Goal: Use online tool/utility: Utilize a website feature to perform a specific function

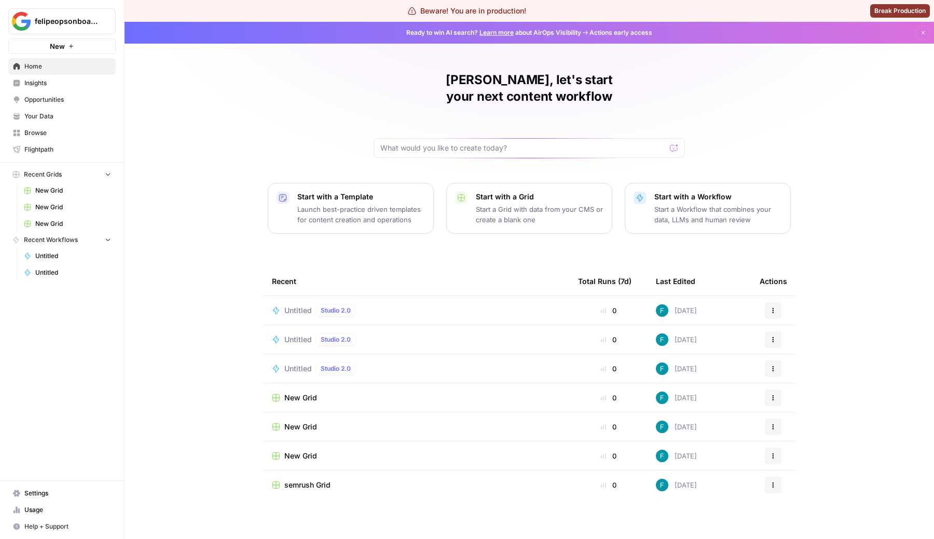
click at [51, 89] on link "Insights" at bounding box center [61, 83] width 107 height 17
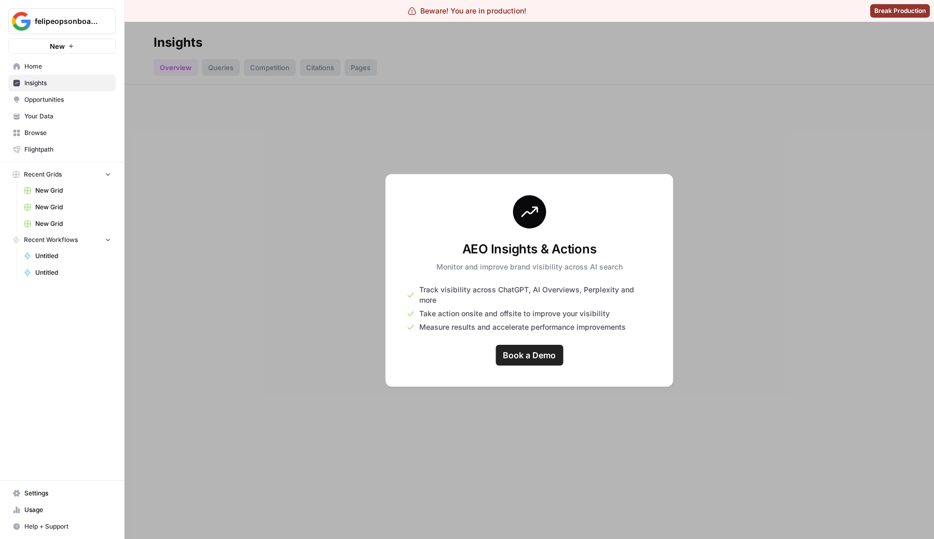
click at [49, 101] on span "Opportunities" at bounding box center [67, 99] width 87 height 9
click at [58, 115] on span "Your Data" at bounding box center [67, 116] width 87 height 9
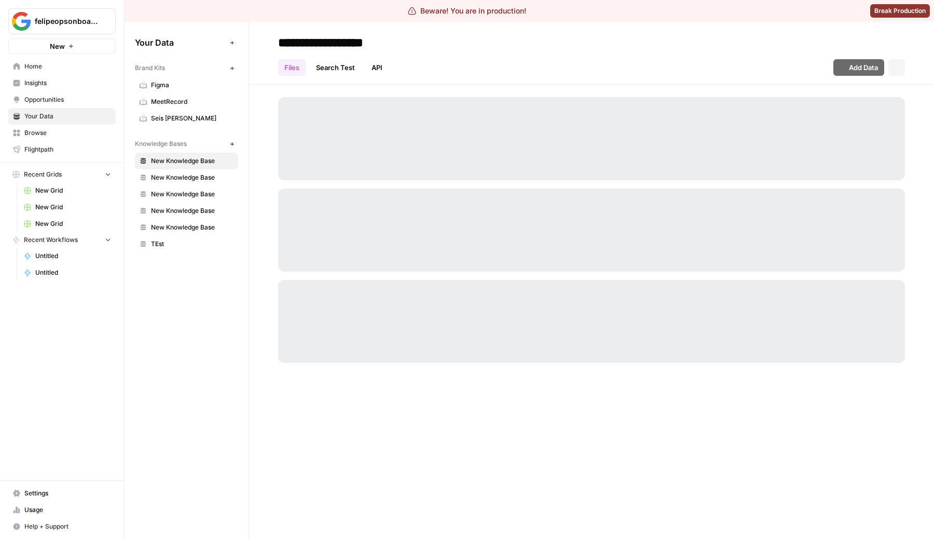
click at [58, 127] on link "Browse" at bounding box center [61, 133] width 107 height 17
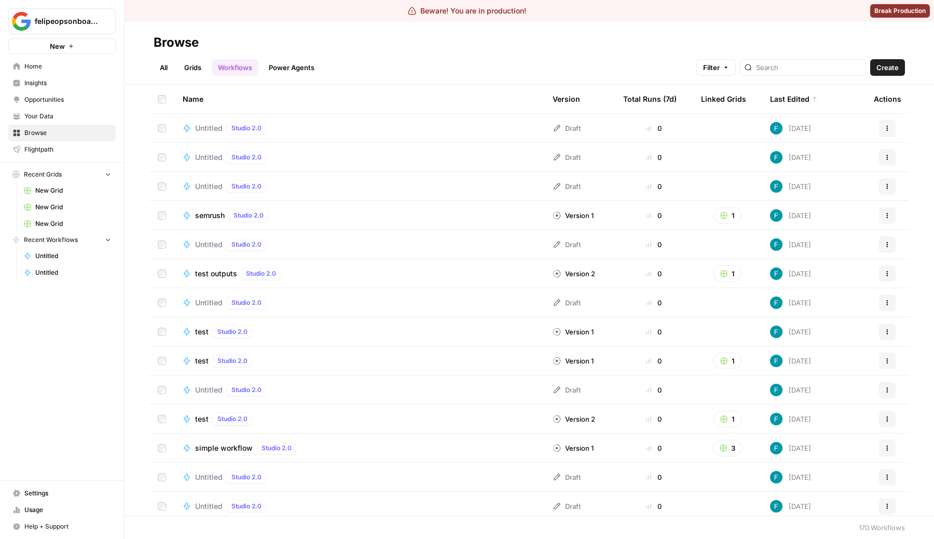
click at [59, 143] on link "Flightpath" at bounding box center [61, 149] width 107 height 17
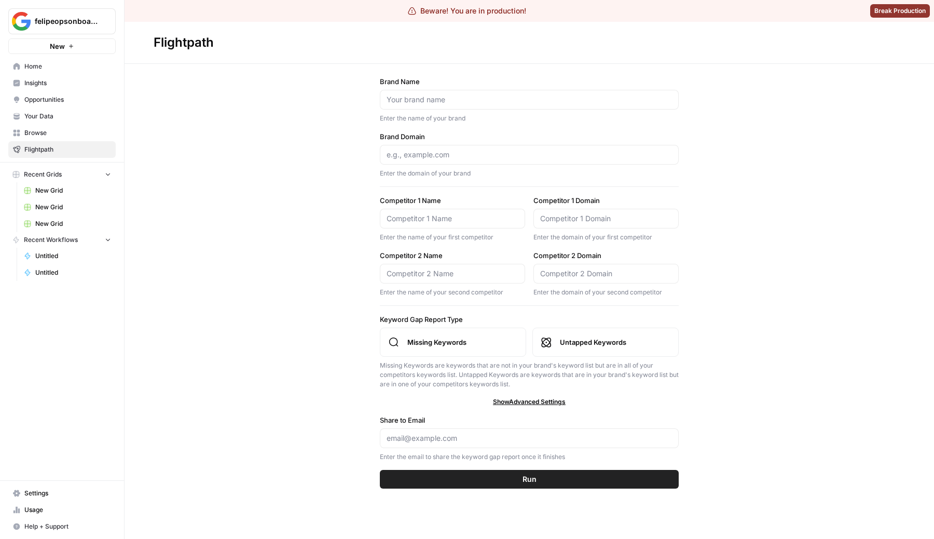
click at [54, 130] on span "Browse" at bounding box center [67, 132] width 87 height 9
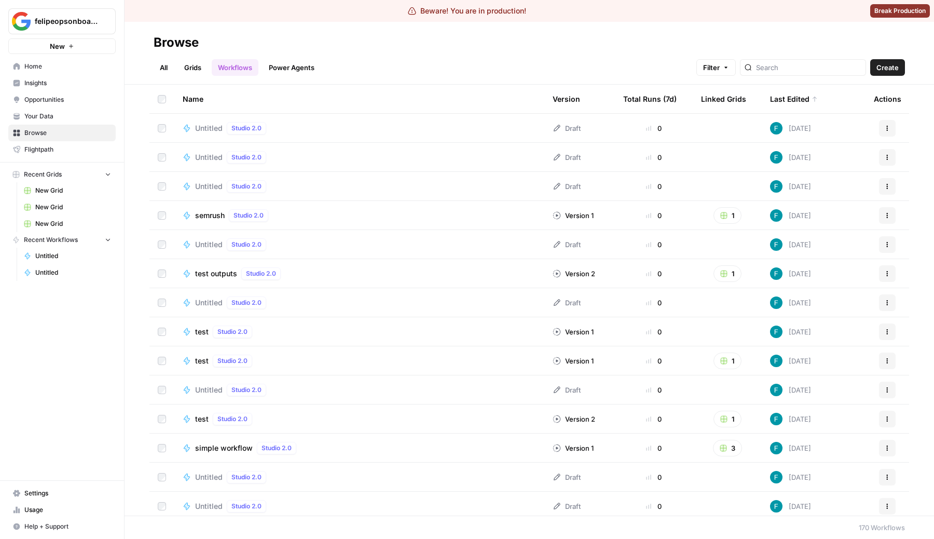
click at [53, 151] on span "Flightpath" at bounding box center [67, 149] width 87 height 9
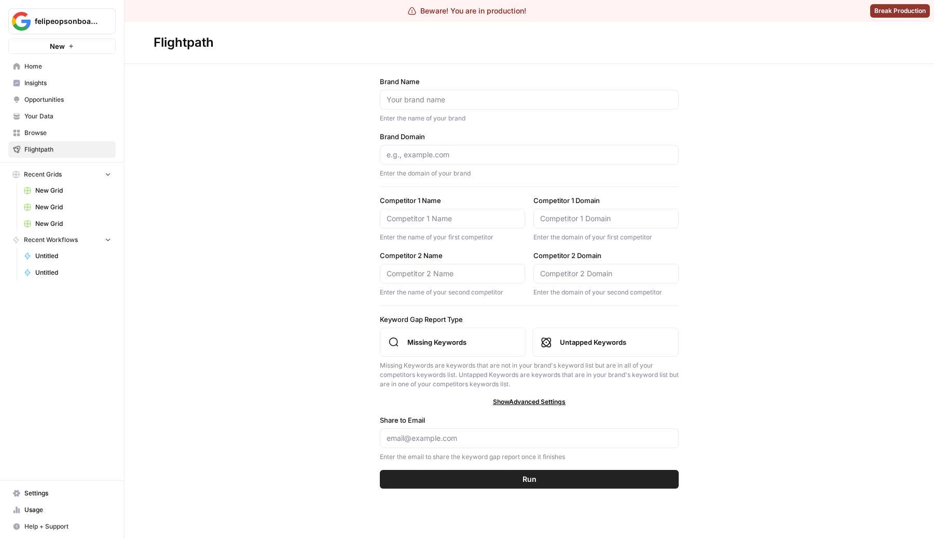
click at [71, 68] on span "Home" at bounding box center [67, 66] width 87 height 9
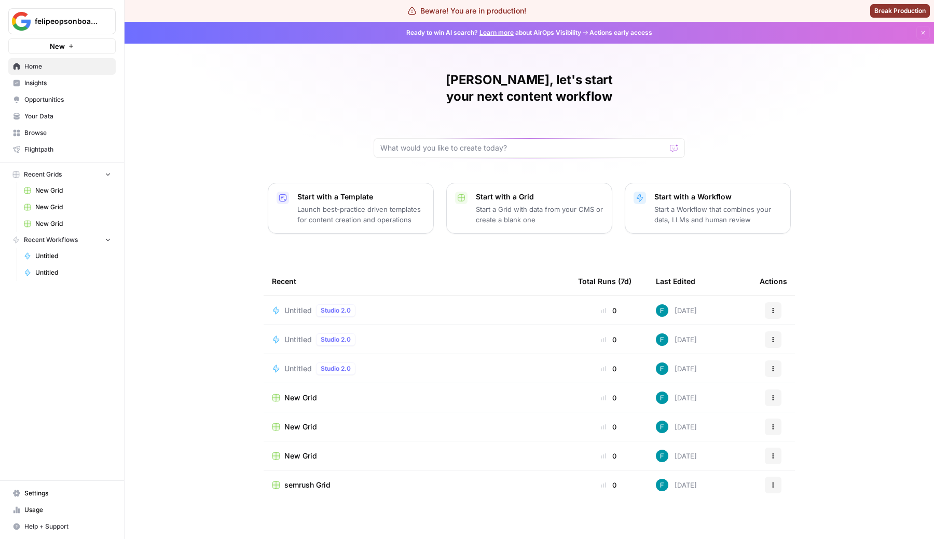
click at [29, 99] on span "Opportunities" at bounding box center [67, 99] width 87 height 9
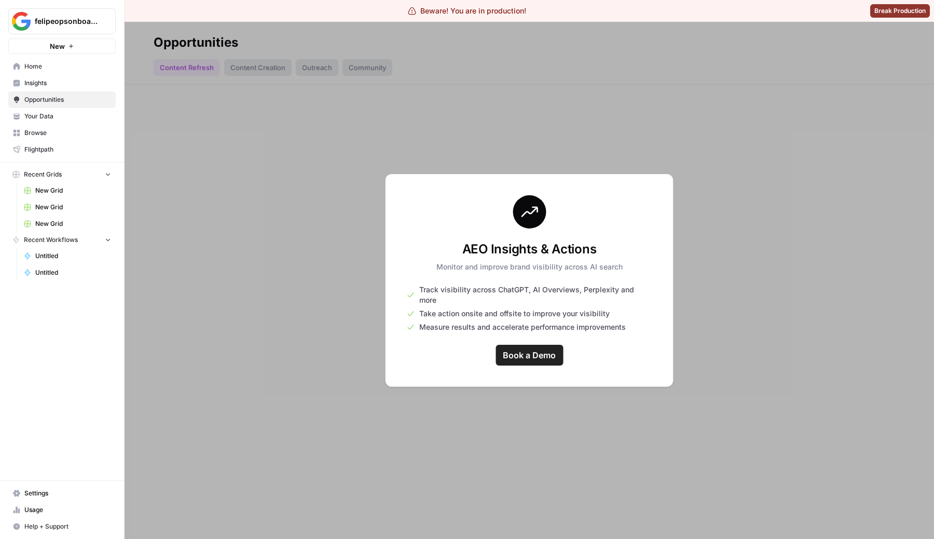
click at [45, 79] on span "Insights" at bounding box center [67, 82] width 87 height 9
click at [61, 90] on link "Insights" at bounding box center [61, 83] width 107 height 17
click at [59, 94] on link "Opportunities" at bounding box center [61, 99] width 107 height 17
click at [45, 64] on span "Home" at bounding box center [67, 66] width 87 height 9
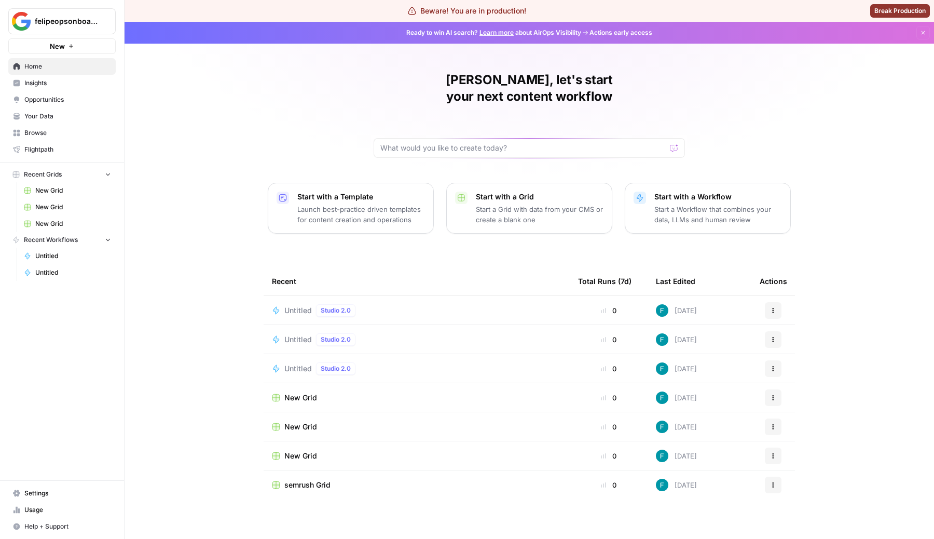
click at [688, 191] on p "Start with a Workflow" at bounding box center [718, 196] width 128 height 10
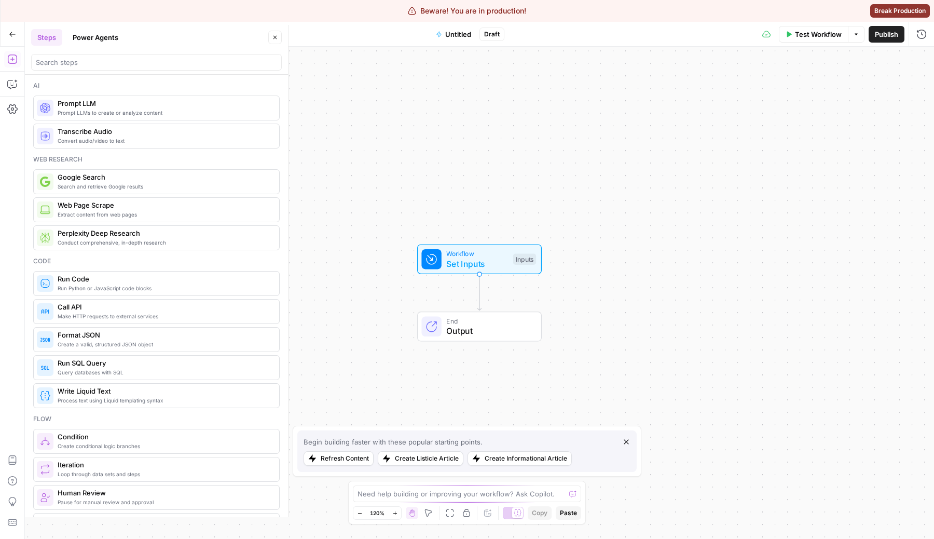
click at [78, 103] on span "Prompt LLM" at bounding box center [164, 103] width 213 height 10
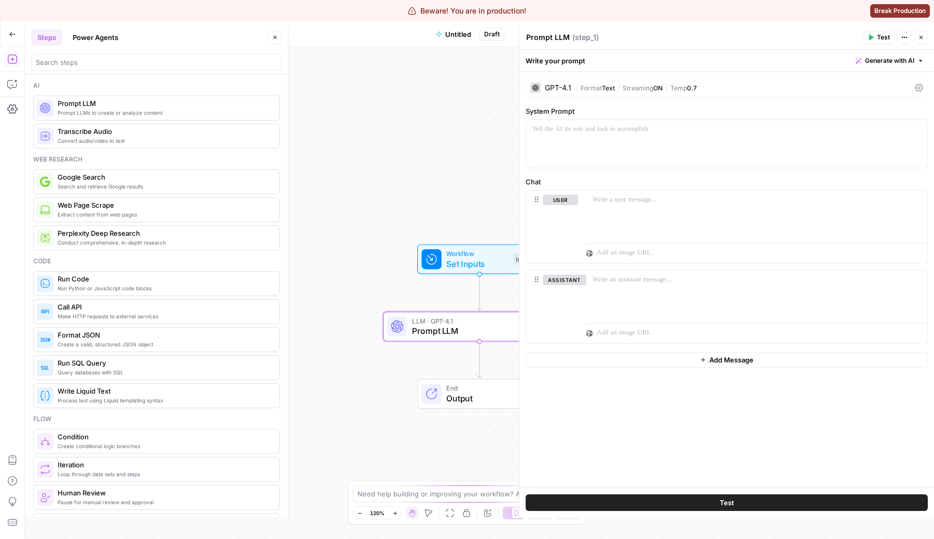
click at [598, 89] on span "Format" at bounding box center [591, 88] width 21 height 8
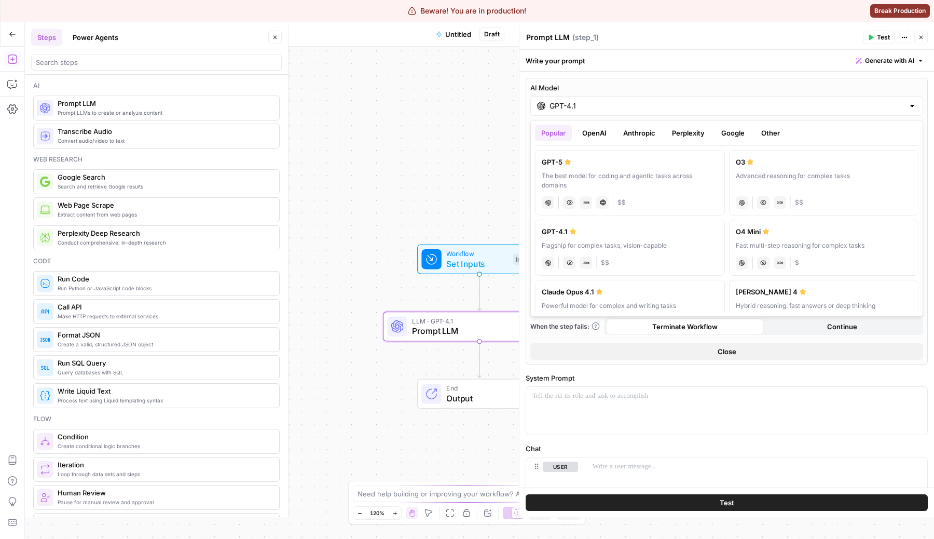
click at [603, 111] on div "GPT-4.1" at bounding box center [726, 106] width 393 height 20
click at [691, 134] on button "Perplexity" at bounding box center [688, 133] width 45 height 17
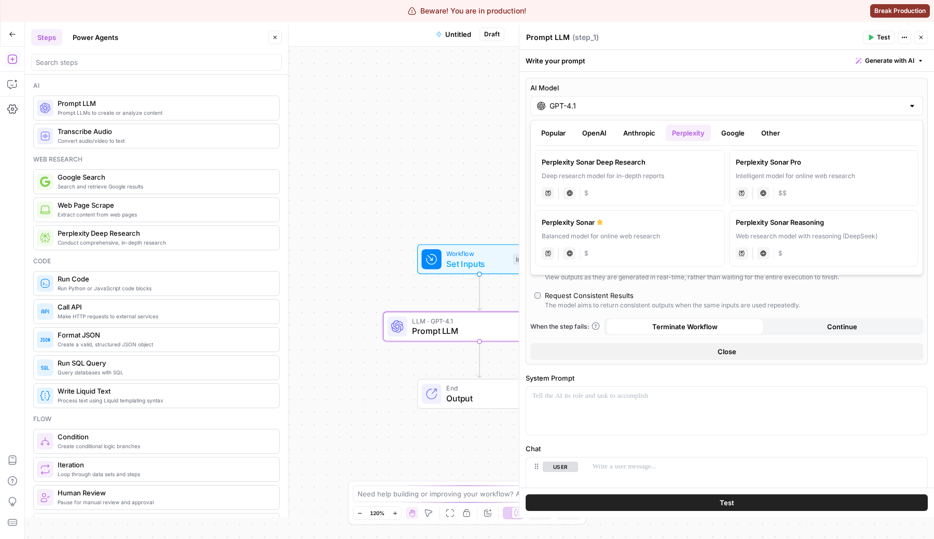
click at [654, 189] on div "perplexity Live Web Research $" at bounding box center [630, 192] width 176 height 15
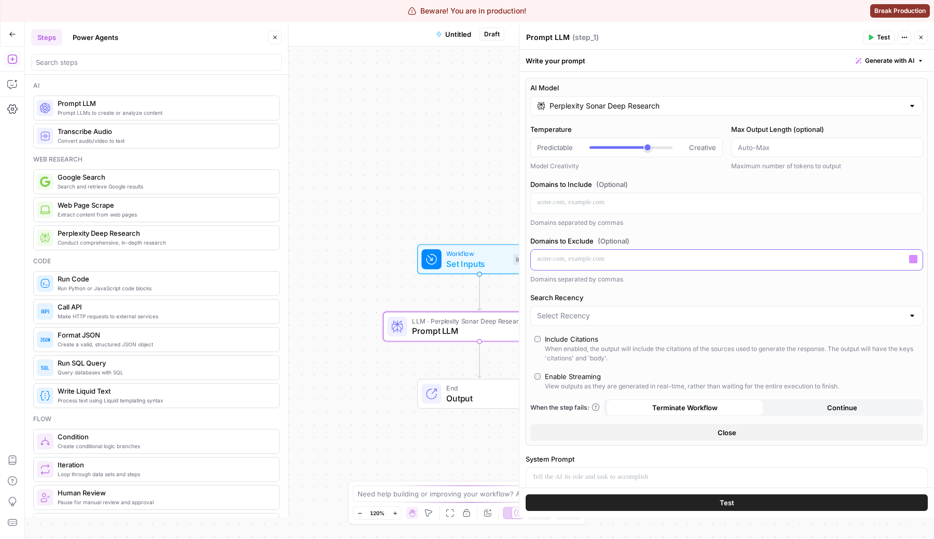
click at [625, 266] on div at bounding box center [727, 260] width 392 height 20
click at [621, 206] on p at bounding box center [726, 202] width 379 height 10
click at [624, 107] on input "Perplexity Sonar Deep Research" at bounding box center [726, 106] width 354 height 10
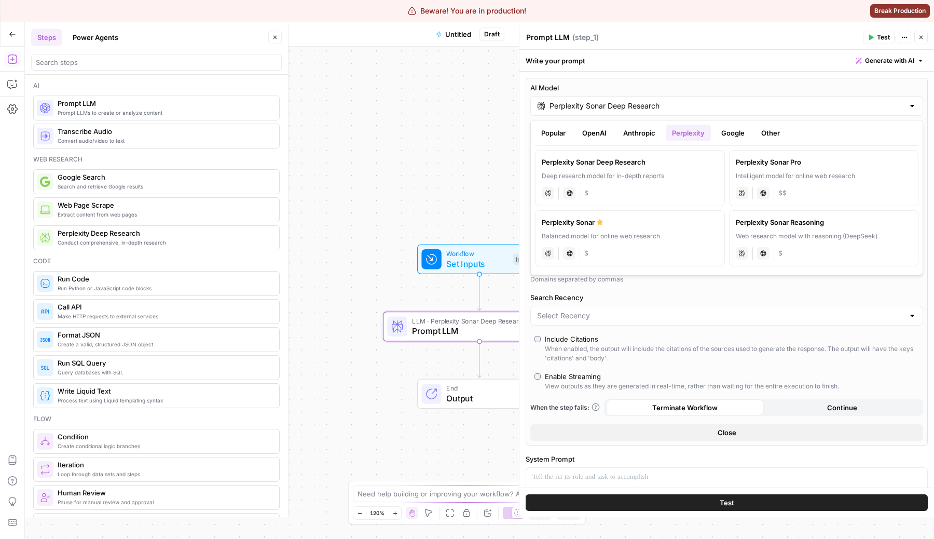
click at [738, 131] on button "Google" at bounding box center [733, 133] width 36 height 17
click at [627, 188] on div "gemini JSON Mode Live Web Research $$" at bounding box center [630, 192] width 176 height 15
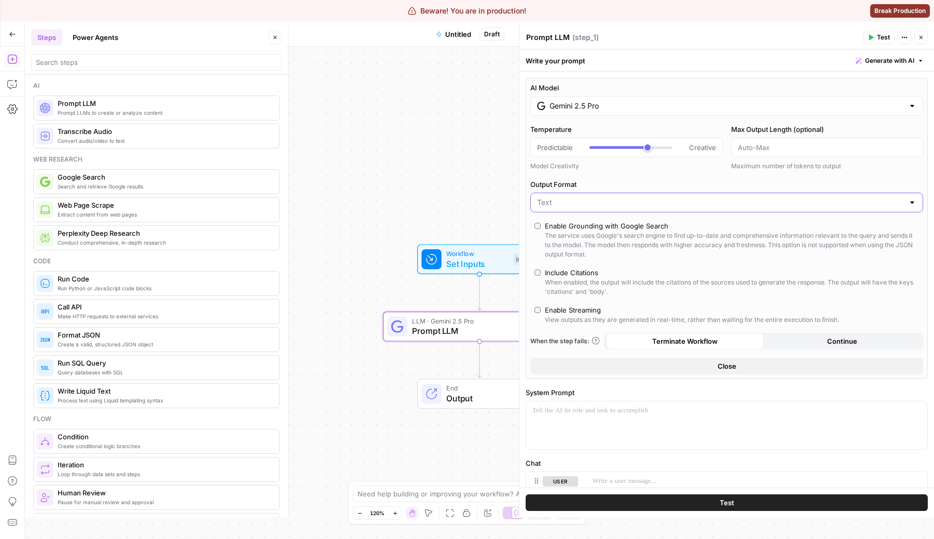
click at [613, 204] on input "Output Format" at bounding box center [720, 202] width 367 height 10
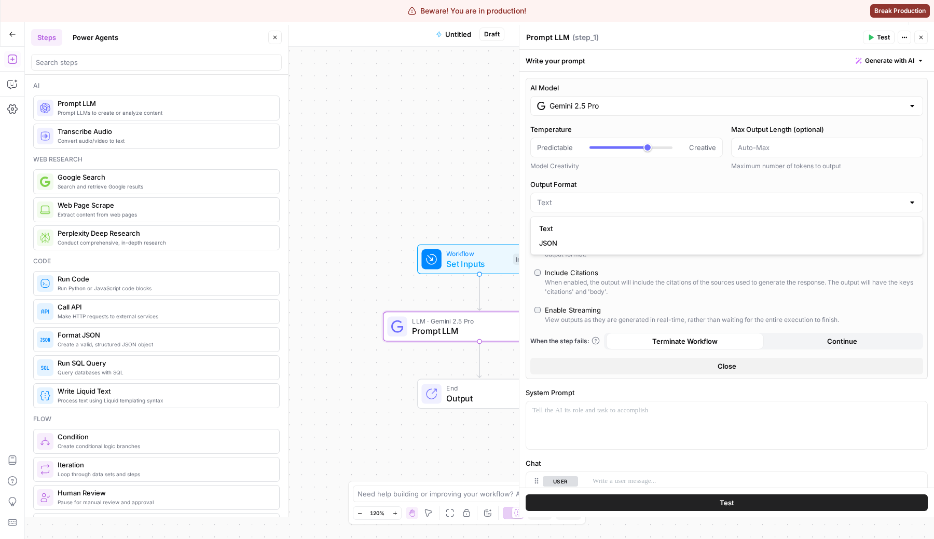
click at [630, 186] on label "Output Format" at bounding box center [726, 184] width 393 height 10
click at [630, 197] on input "Output Format" at bounding box center [720, 202] width 367 height 10
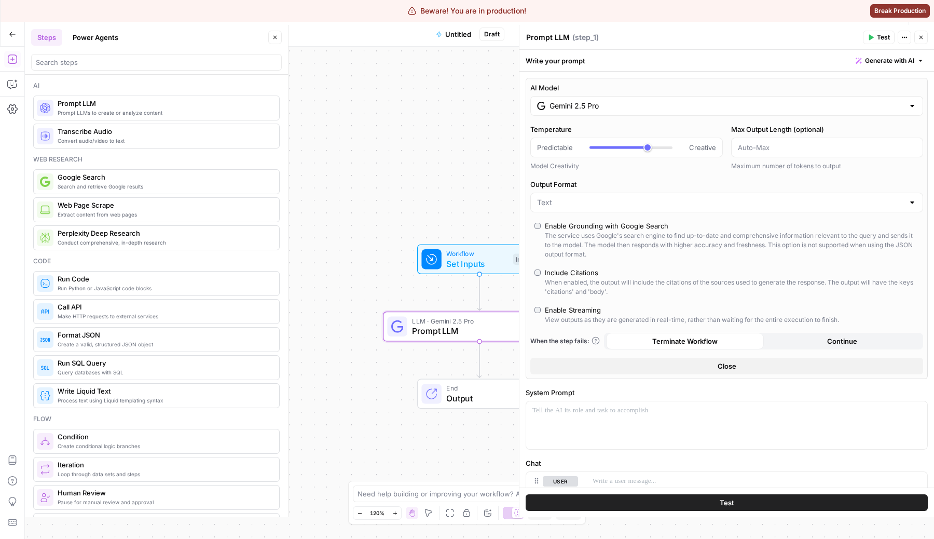
click at [656, 170] on div "Model Creativity" at bounding box center [626, 165] width 192 height 9
click at [590, 231] on div "The service uses Google's search engine to find up-to-date and comprehensive in…" at bounding box center [732, 245] width 374 height 28
click at [660, 100] on div "Gemini 2.5 Pro" at bounding box center [726, 106] width 393 height 20
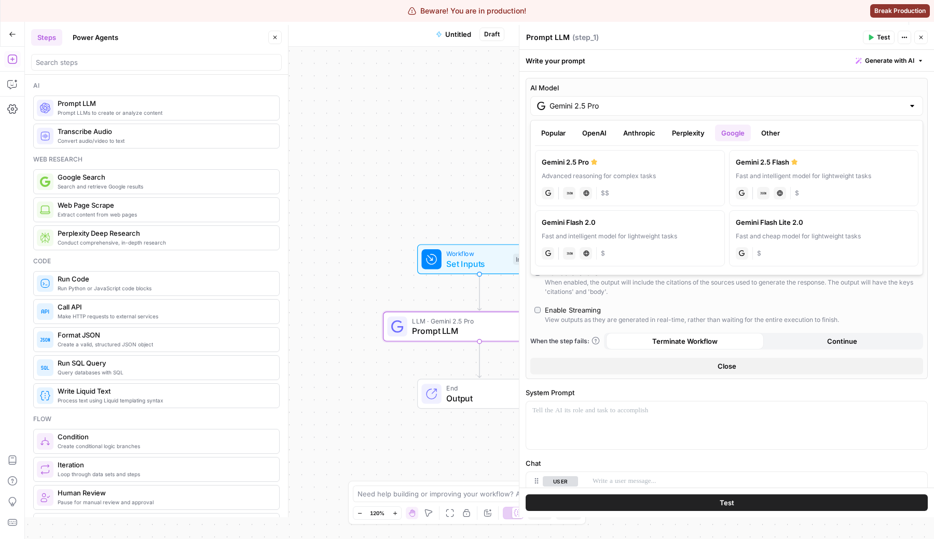
click at [593, 135] on button "OpenAI" at bounding box center [594, 133] width 37 height 17
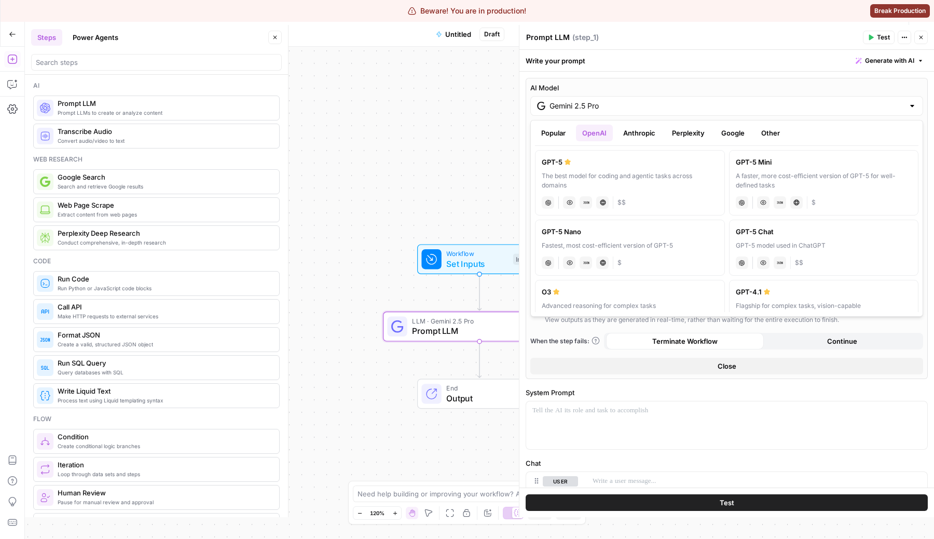
click at [644, 125] on button "Anthropic" at bounding box center [639, 133] width 45 height 17
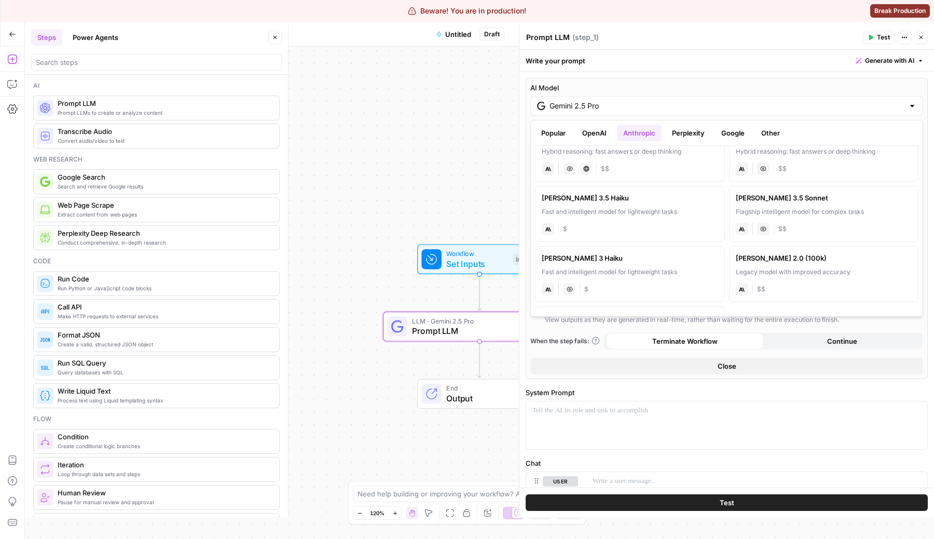
scroll to position [139, 0]
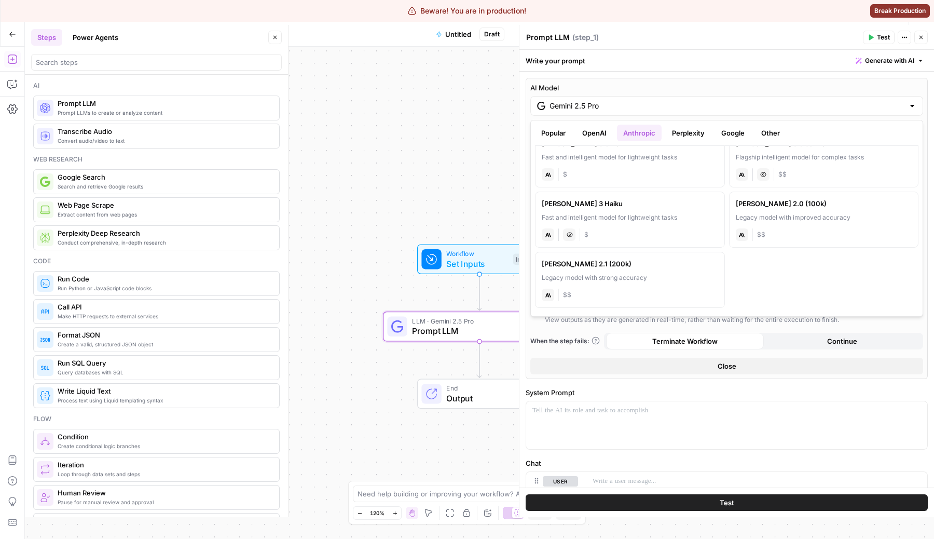
click at [642, 267] on div "Claude 2.1 (200k)" at bounding box center [630, 263] width 176 height 10
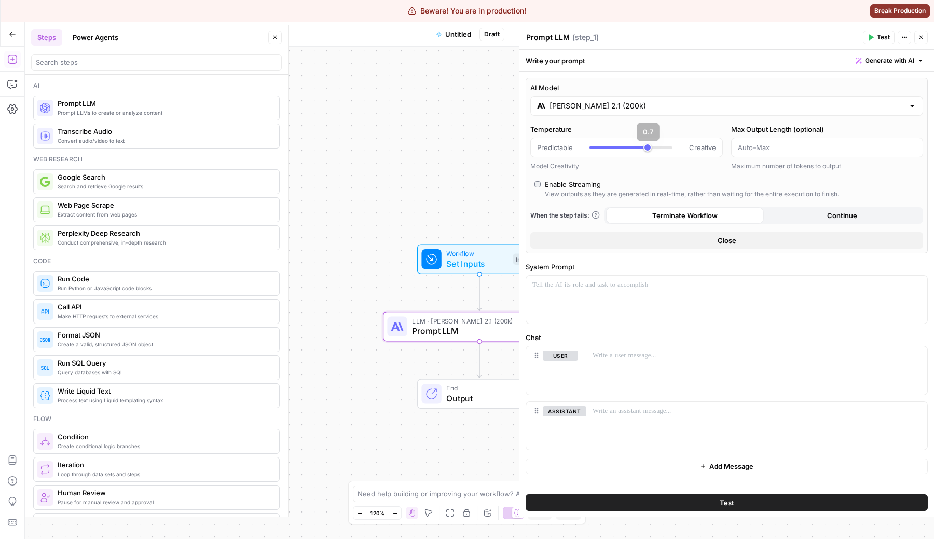
click at [628, 112] on div "Claude 2.1 (200k)" at bounding box center [726, 106] width 393 height 20
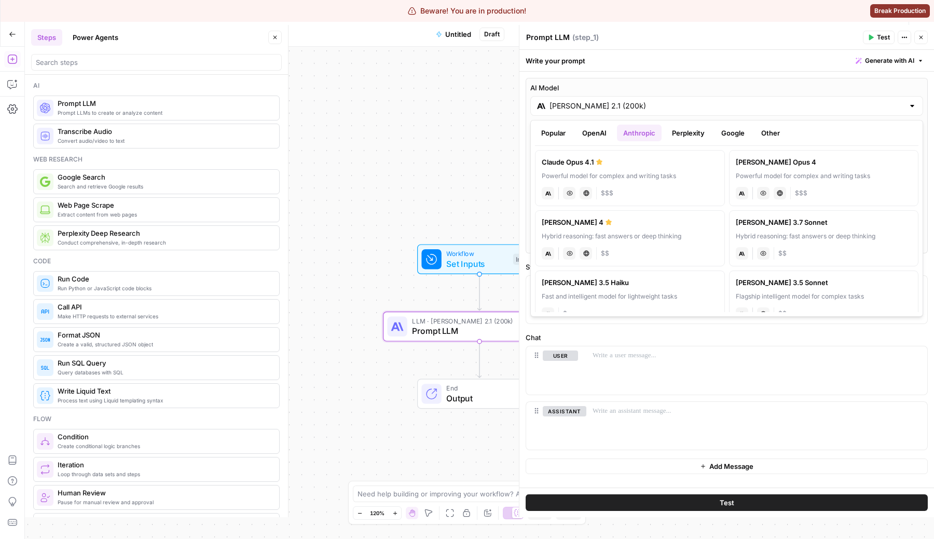
click at [589, 131] on button "OpenAI" at bounding box center [594, 133] width 37 height 17
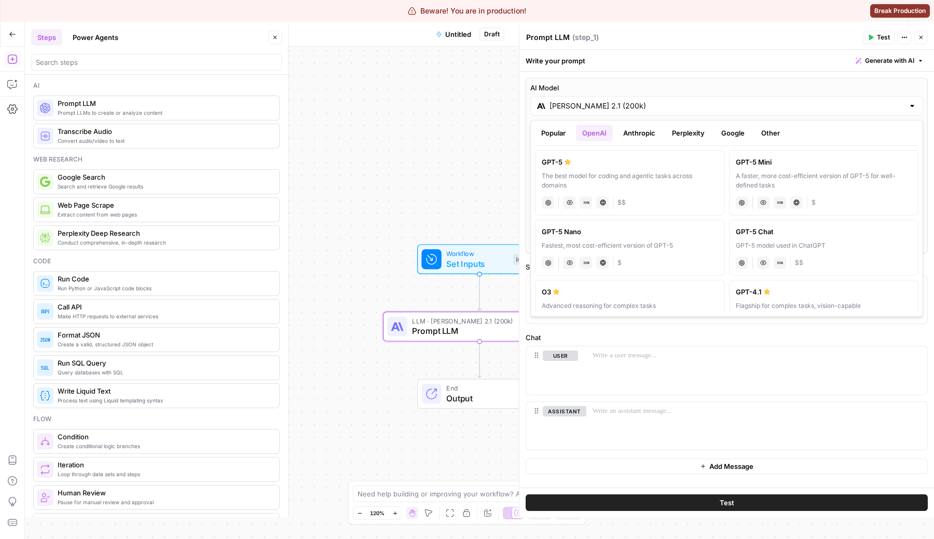
click at [551, 130] on button "Popular" at bounding box center [553, 133] width 37 height 17
click at [437, 175] on div "Workflow Set Inputs Inputs LLM · Claude 2.1 (200k) Prompt LLM Step 1 End Output" at bounding box center [479, 293] width 909 height 492
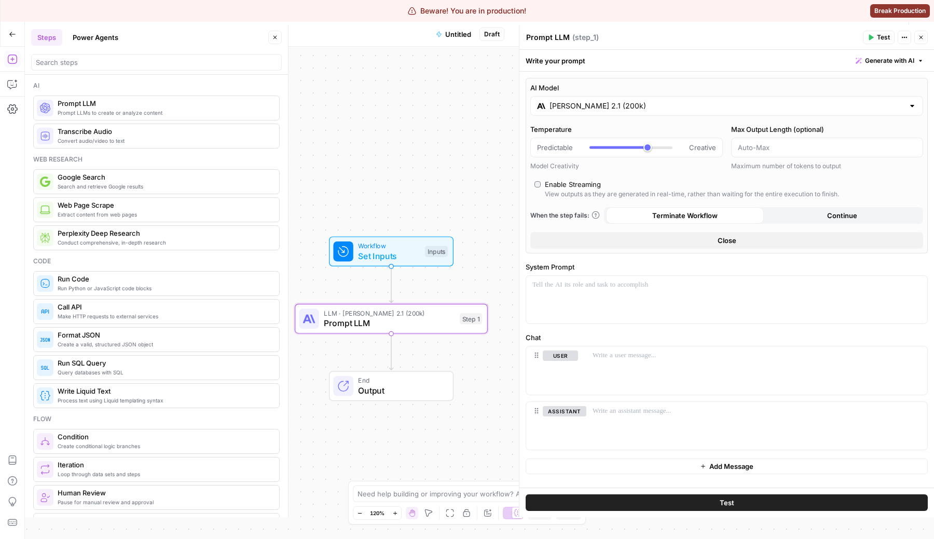
drag, startPoint x: 444, startPoint y: 180, endPoint x: 356, endPoint y: 170, distance: 88.2
click at [356, 170] on div "Workflow Set Inputs Inputs LLM · Claude 2.1 (200k) Prompt LLM Step 1 End Output" at bounding box center [479, 293] width 909 height 492
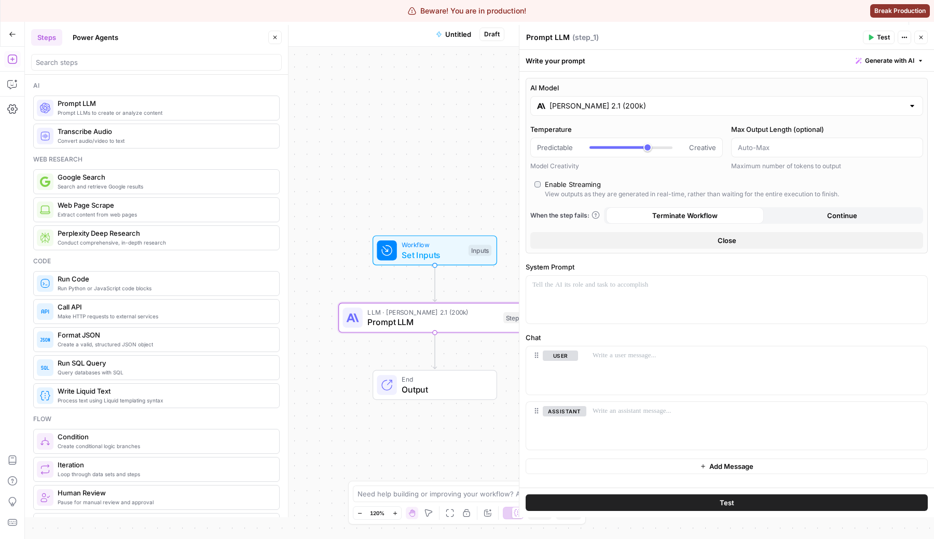
drag, startPoint x: 358, startPoint y: 171, endPoint x: 401, endPoint y: 169, distance: 43.1
click at [401, 170] on div "Workflow Set Inputs Inputs LLM · Claude 2.1 (200k) Prompt LLM Step 1 End Output" at bounding box center [479, 293] width 909 height 492
click at [275, 36] on icon "button" at bounding box center [275, 37] width 6 height 6
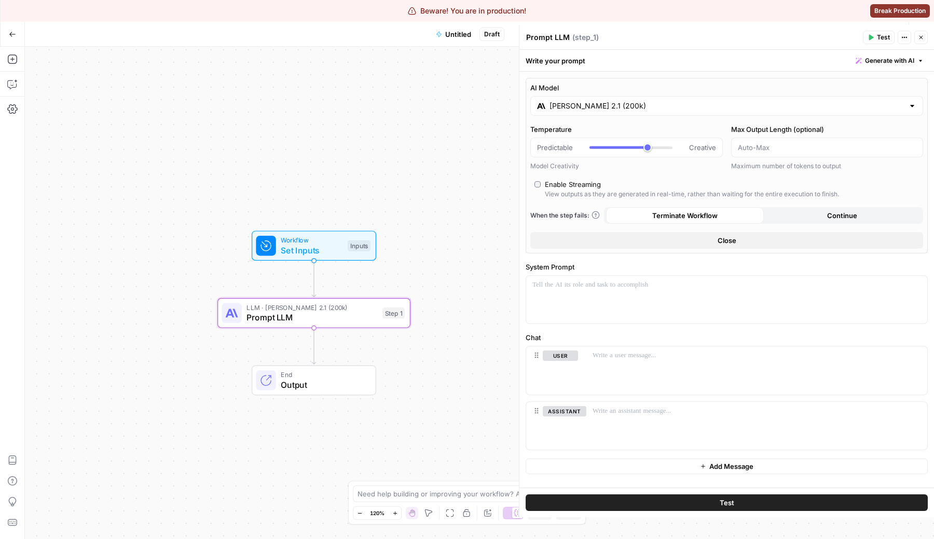
drag, startPoint x: 399, startPoint y: 144, endPoint x: 278, endPoint y: 140, distance: 121.0
click at [278, 140] on div "Workflow Set Inputs Inputs LLM · Claude 2.1 (200k) Prompt LLM Step 1 End Output" at bounding box center [479, 293] width 909 height 492
drag, startPoint x: 278, startPoint y: 140, endPoint x: 328, endPoint y: 134, distance: 50.6
click at [328, 134] on div "Workflow Set Inputs Inputs LLM · Claude 2.1 (200k) Prompt LLM Step 1 End Output" at bounding box center [479, 293] width 909 height 492
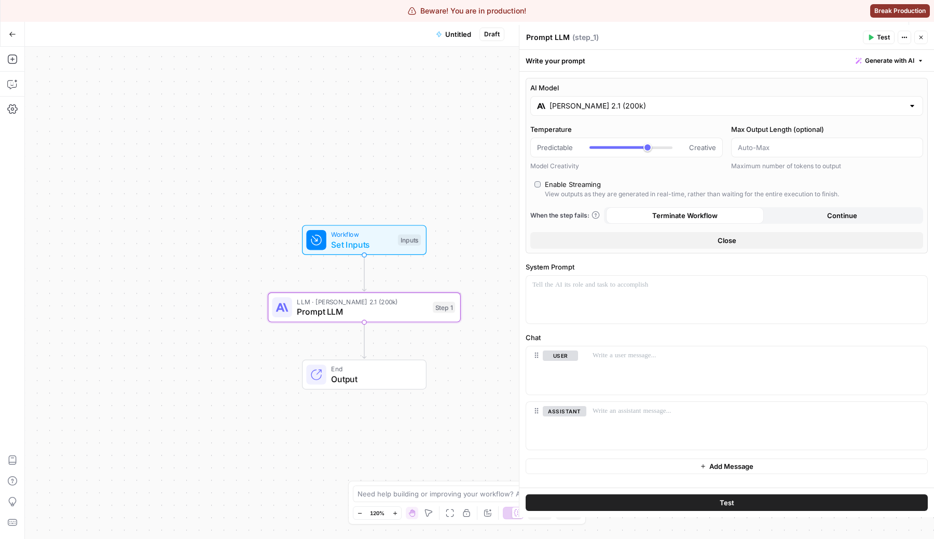
drag, startPoint x: 328, startPoint y: 134, endPoint x: 283, endPoint y: 134, distance: 45.7
click at [283, 134] on div "Workflow Set Inputs Inputs LLM · Claude 2.1 (200k) Prompt LLM Step 1 End Output" at bounding box center [479, 293] width 909 height 492
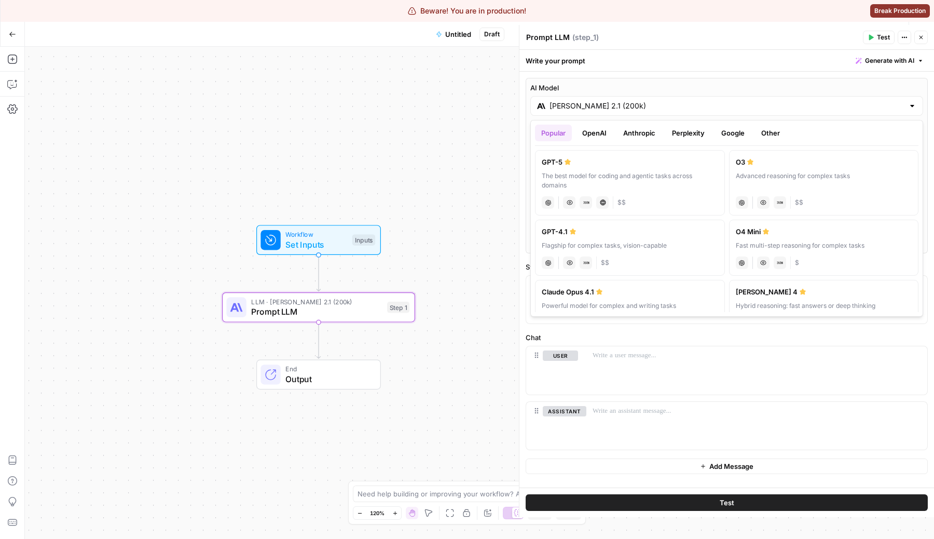
click at [605, 115] on div "Claude 2.1 (200k)" at bounding box center [726, 106] width 393 height 20
click at [627, 189] on div "The best model for coding and agentic tasks across domains" at bounding box center [630, 180] width 176 height 19
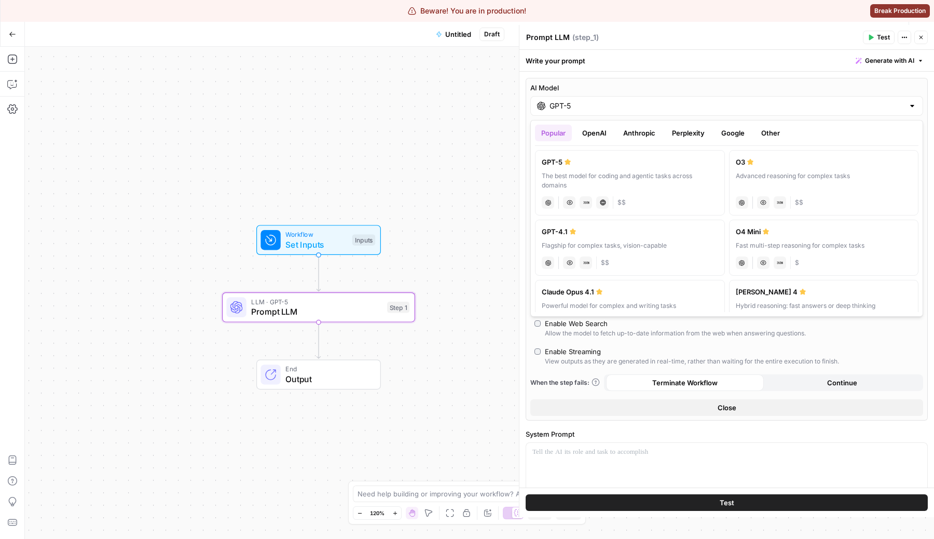
click at [582, 98] on div "GPT-5" at bounding box center [726, 106] width 393 height 20
click at [756, 167] on label "O3 Advanced reasoning for complex tasks chat Vision Capabilities JSON Mode $$" at bounding box center [824, 182] width 190 height 65
click at [611, 108] on input "O3" at bounding box center [726, 106] width 354 height 10
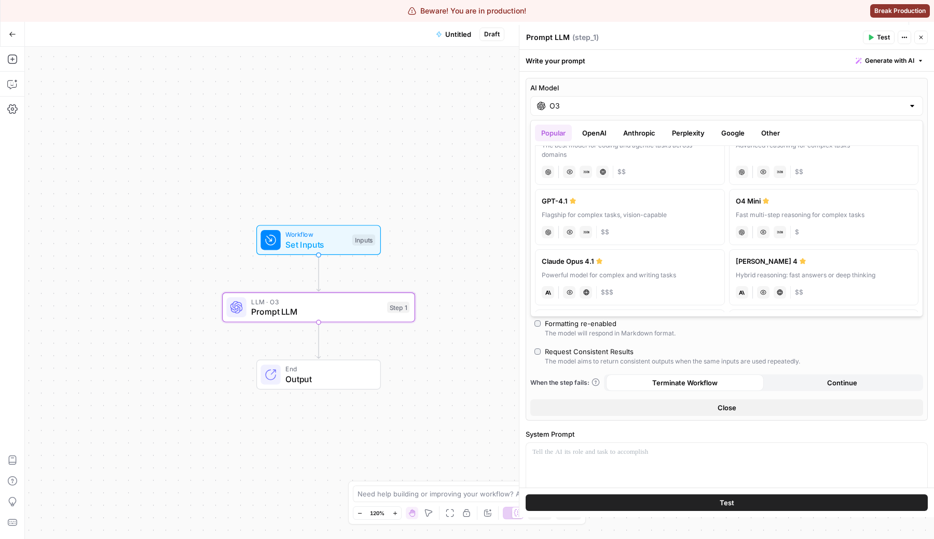
scroll to position [0, 0]
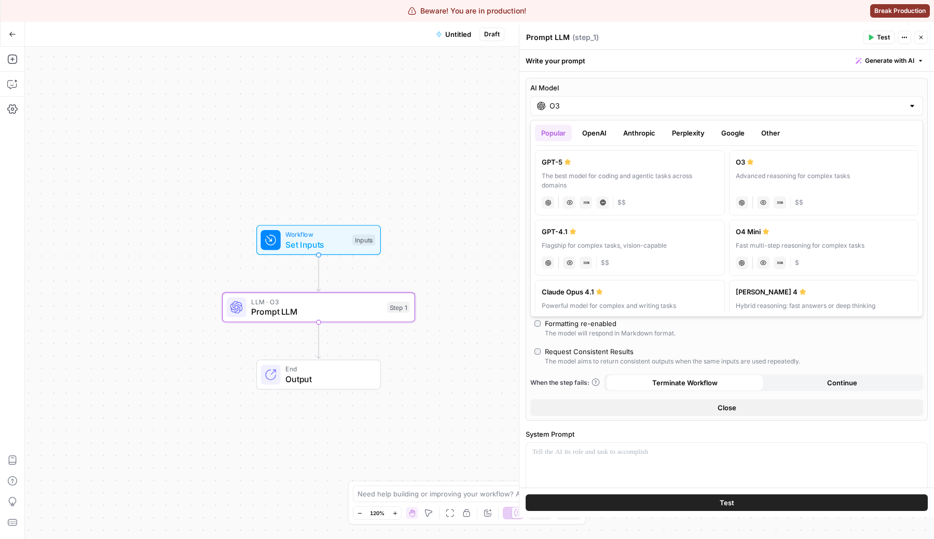
click at [600, 136] on button "OpenAI" at bounding box center [594, 133] width 37 height 17
click at [431, 219] on div "Workflow Set Inputs Inputs LLM · O3 Prompt LLM Step 1 End Output" at bounding box center [479, 293] width 909 height 492
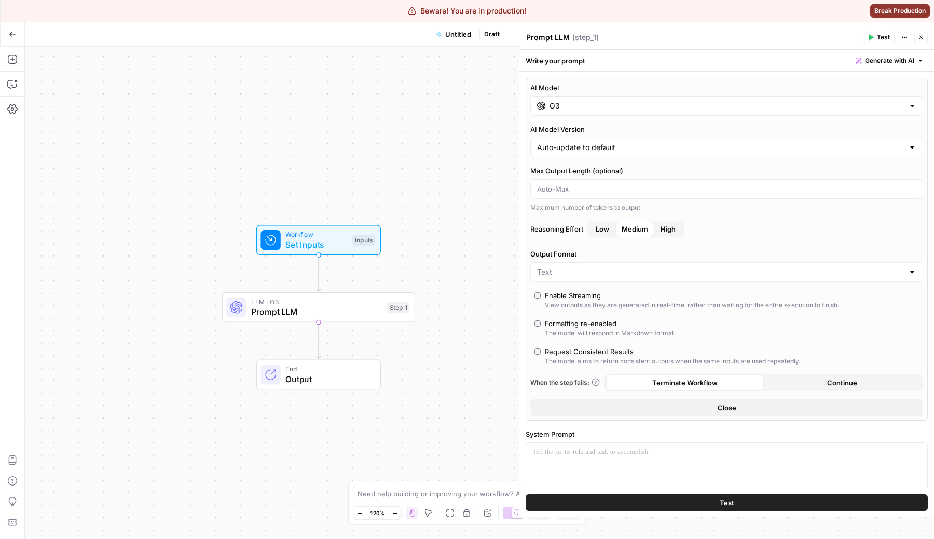
click at [635, 109] on input "O3" at bounding box center [726, 106] width 354 height 10
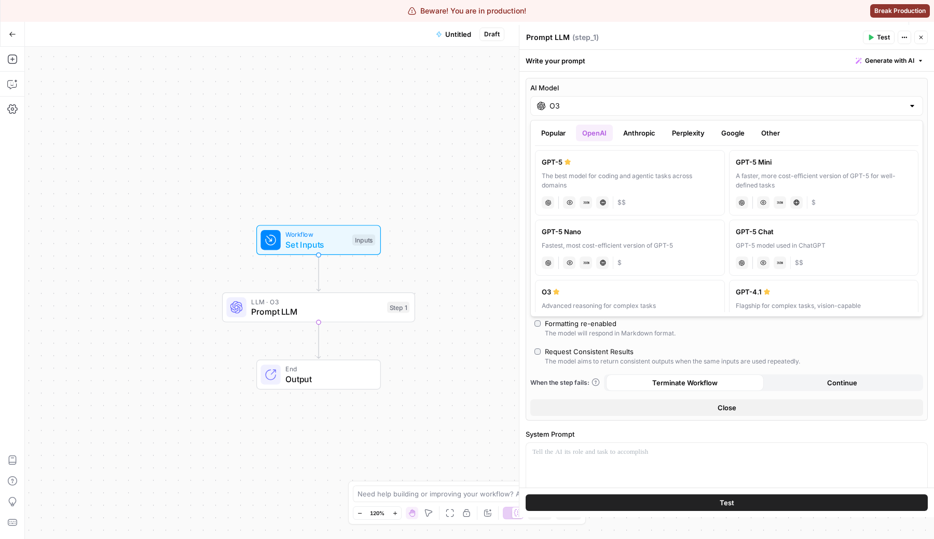
click at [689, 134] on button "Perplexity" at bounding box center [688, 133] width 45 height 17
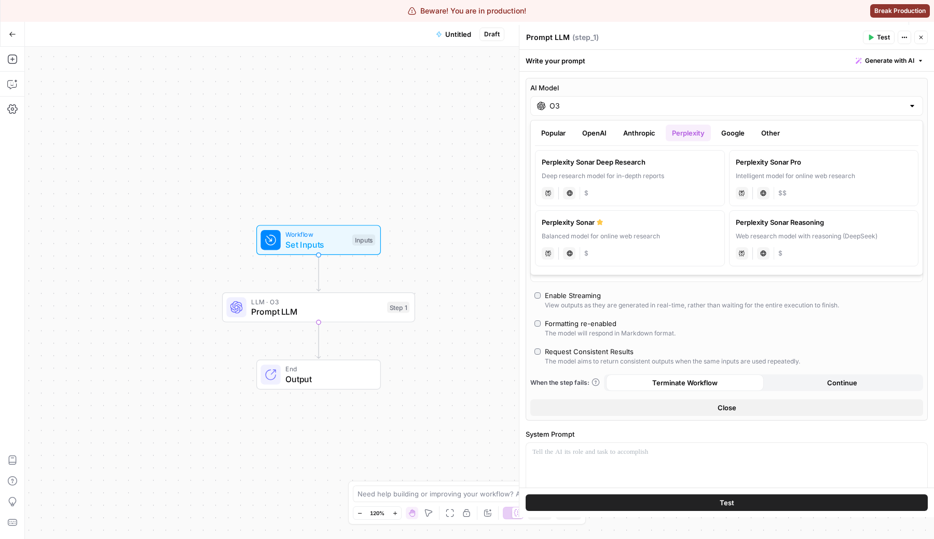
click at [641, 137] on button "Anthropic" at bounding box center [639, 133] width 45 height 17
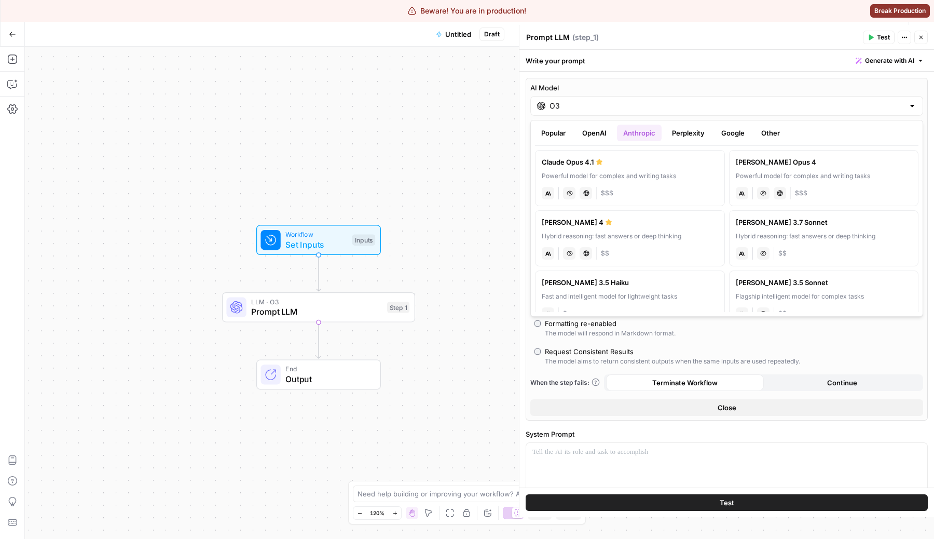
click at [609, 168] on label "Claude Opus 4.1 Powerful model for complex and writing tasks anthropic Vision C…" at bounding box center [630, 178] width 190 height 56
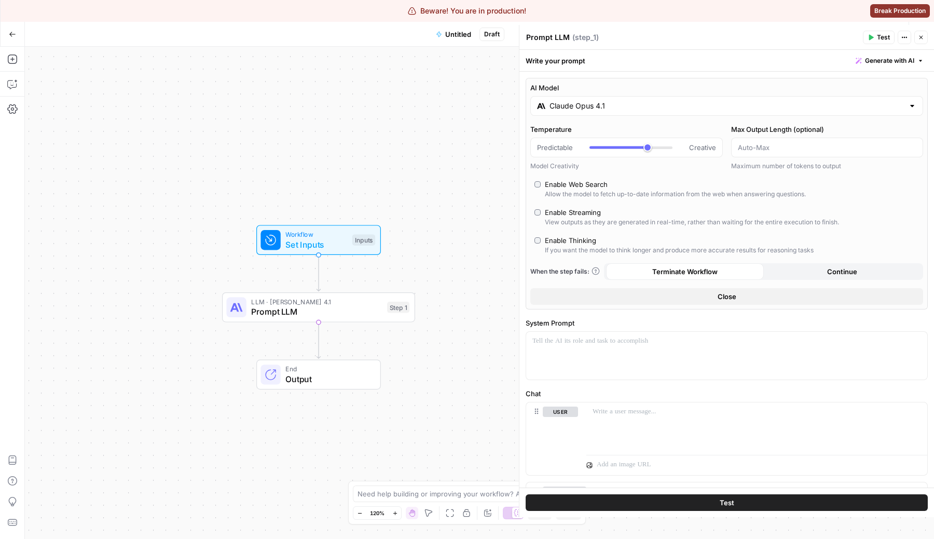
click at [588, 184] on div "Enable Web Search" at bounding box center [576, 184] width 63 height 10
click at [604, 118] on div "AI Model Claude Opus 4.1 Temperature Predictable Creative Model Creativity Max …" at bounding box center [727, 193] width 402 height 231
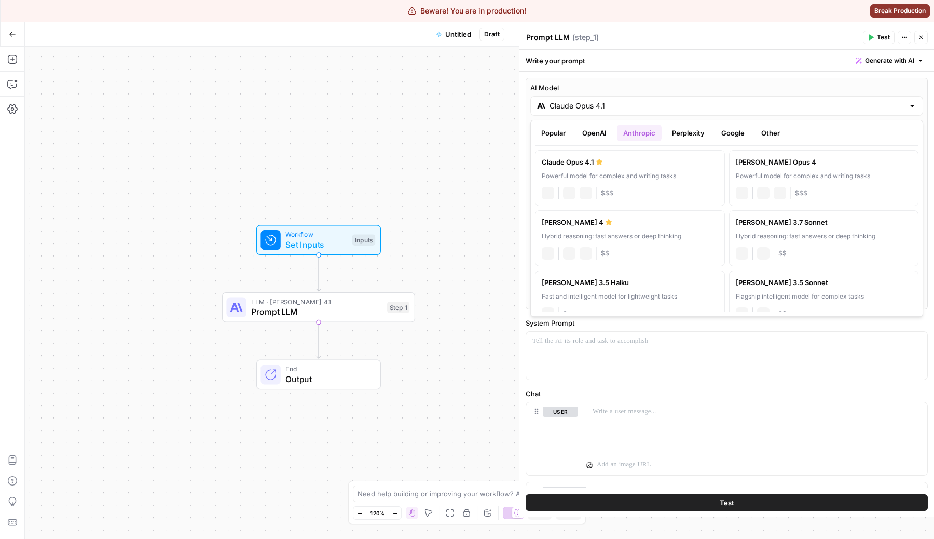
click at [617, 92] on label "AI Model" at bounding box center [726, 87] width 393 height 10
click at [617, 101] on input "Claude Opus 4.1" at bounding box center [726, 106] width 354 height 10
click at [593, 132] on button "OpenAI" at bounding box center [594, 133] width 37 height 17
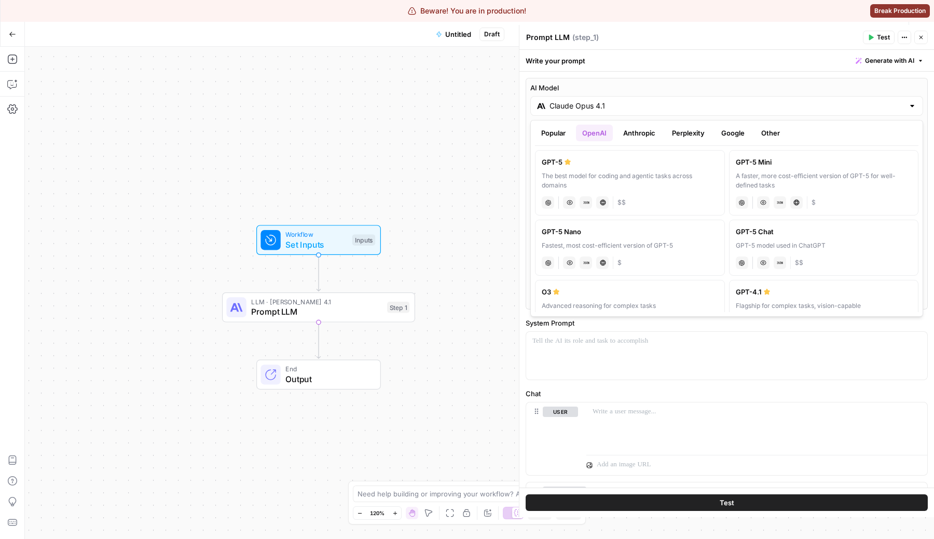
click at [568, 171] on div "The best model for coding and agentic tasks across domains" at bounding box center [630, 180] width 176 height 19
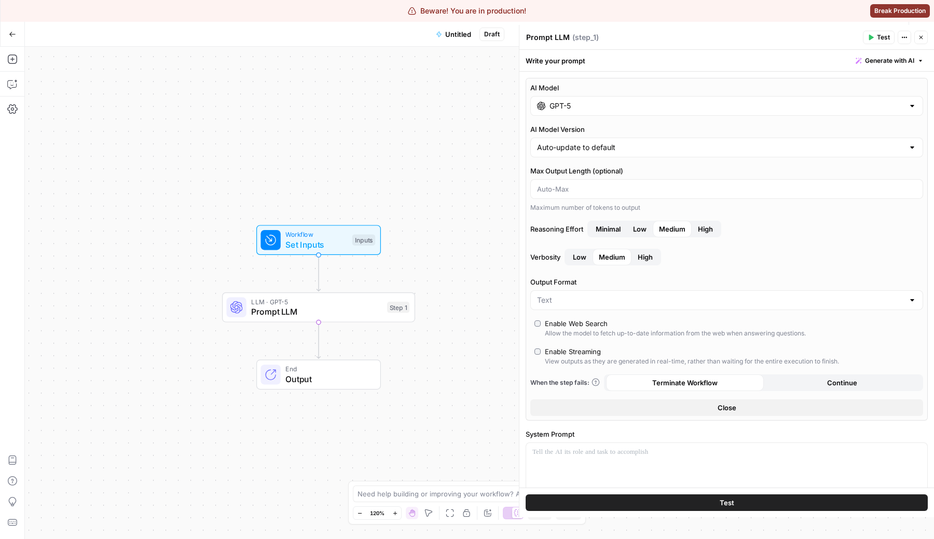
click at [574, 326] on div "Enable Web Search" at bounding box center [576, 323] width 63 height 10
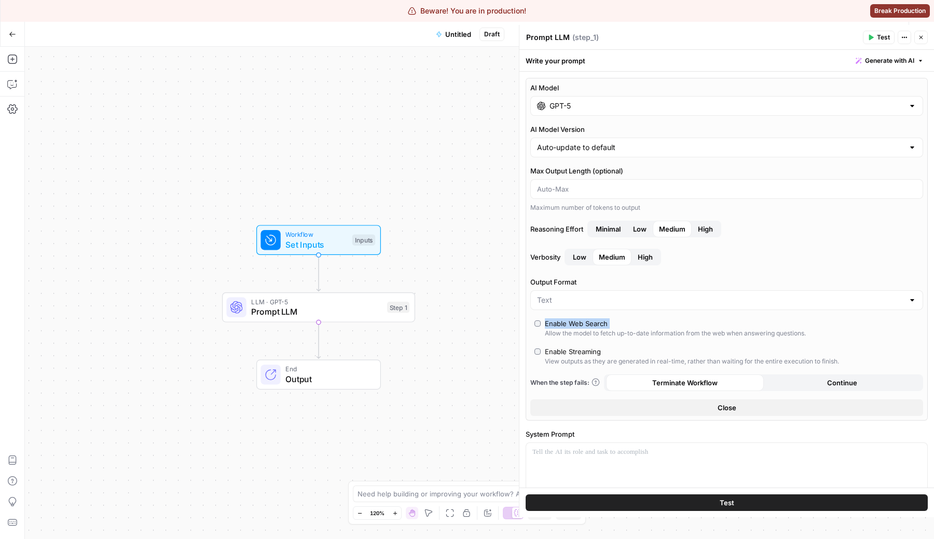
click at [574, 326] on div "Enable Web Search" at bounding box center [576, 323] width 63 height 10
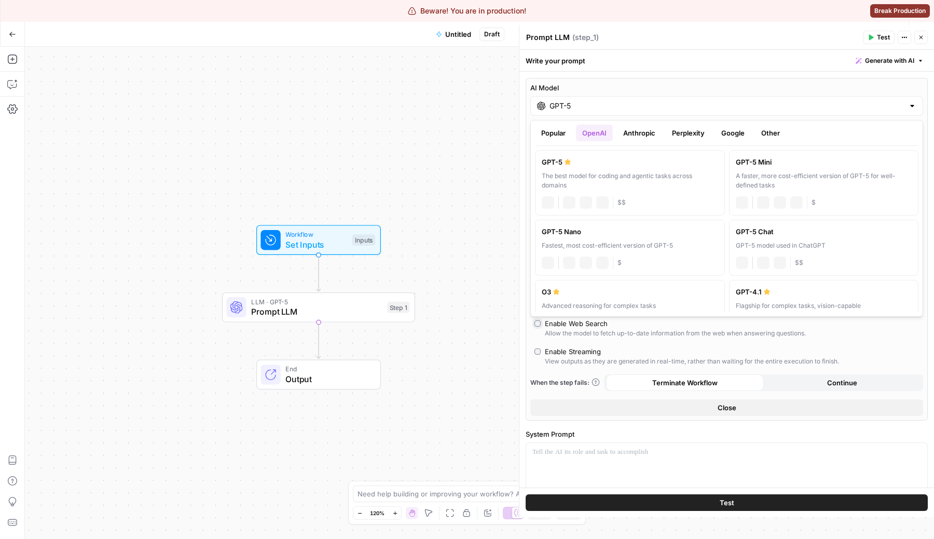
click at [619, 101] on input "GPT-5" at bounding box center [726, 106] width 354 height 10
click at [644, 126] on button "Anthropic" at bounding box center [639, 133] width 45 height 17
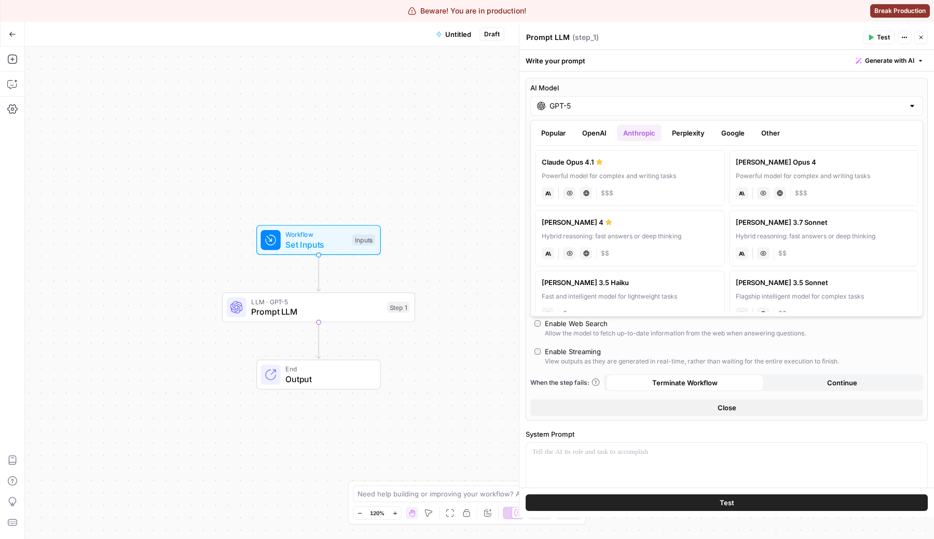
click at [790, 167] on div "Claude Opus 4" at bounding box center [824, 162] width 176 height 10
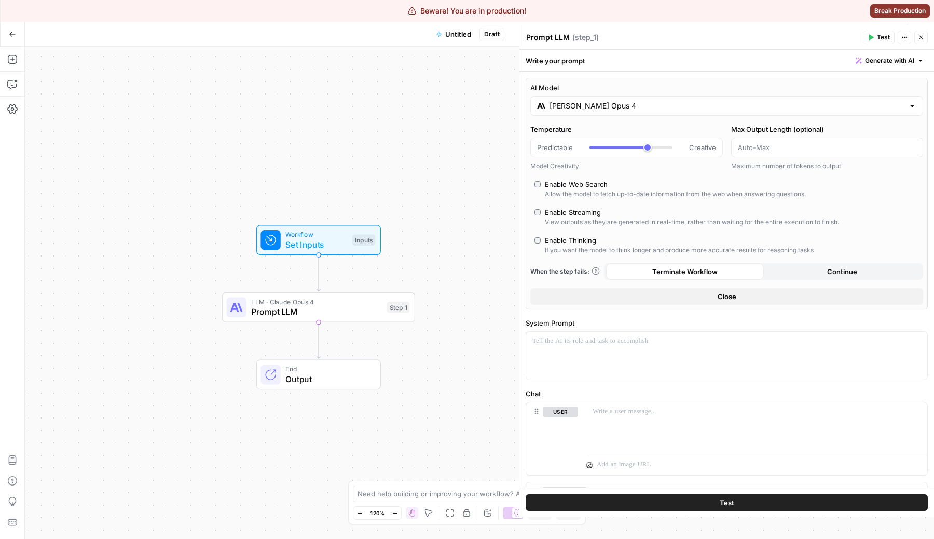
click at [588, 90] on label "AI Model" at bounding box center [726, 87] width 393 height 10
click at [588, 101] on input "Claude Opus 4" at bounding box center [726, 106] width 354 height 10
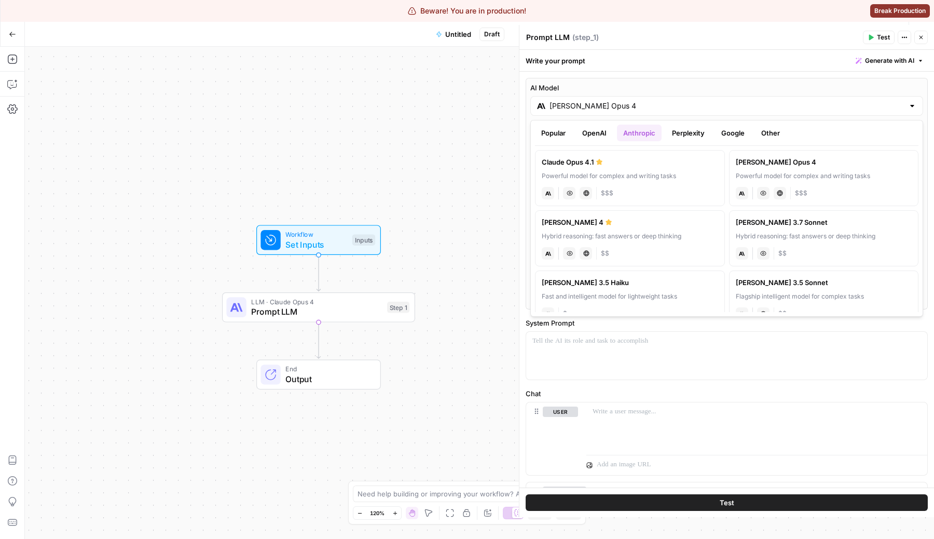
click at [693, 131] on button "Perplexity" at bounding box center [688, 133] width 45 height 17
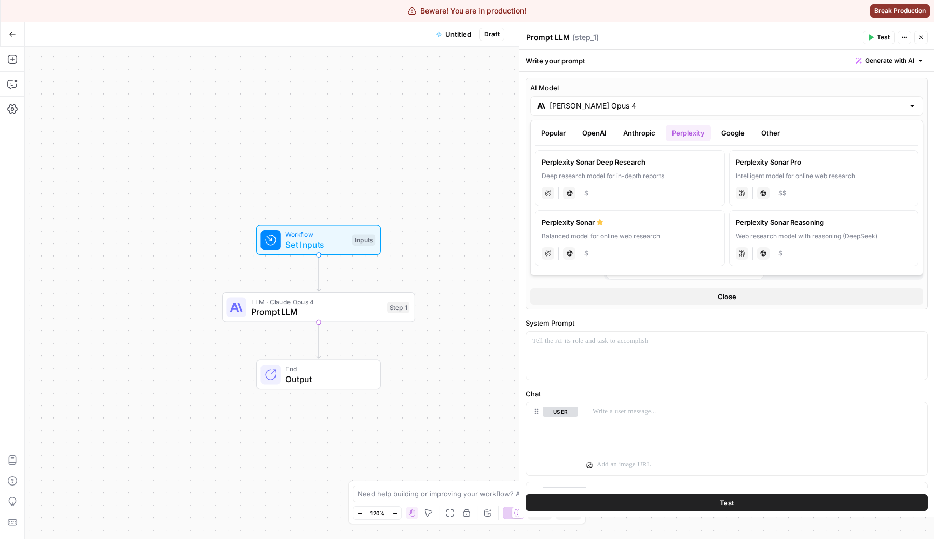
click at [667, 167] on div "Perplexity Sonar Deep Research" at bounding box center [630, 162] width 176 height 10
type input "Perplexity Sonar Deep Research"
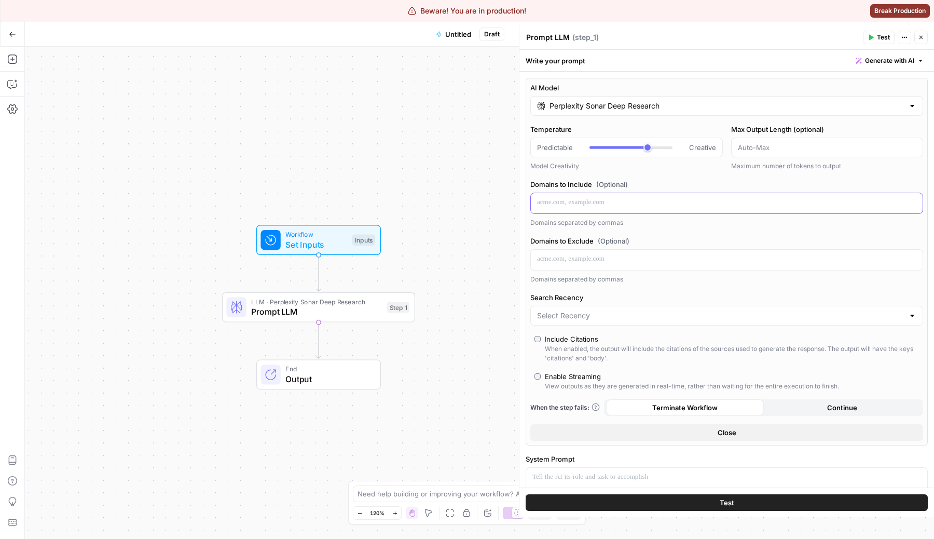
click at [629, 201] on p at bounding box center [726, 202] width 379 height 10
click at [628, 249] on div "Domains to Exclude (Optional) Domains separated by commas" at bounding box center [726, 260] width 393 height 48
click at [629, 262] on p at bounding box center [726, 259] width 379 height 10
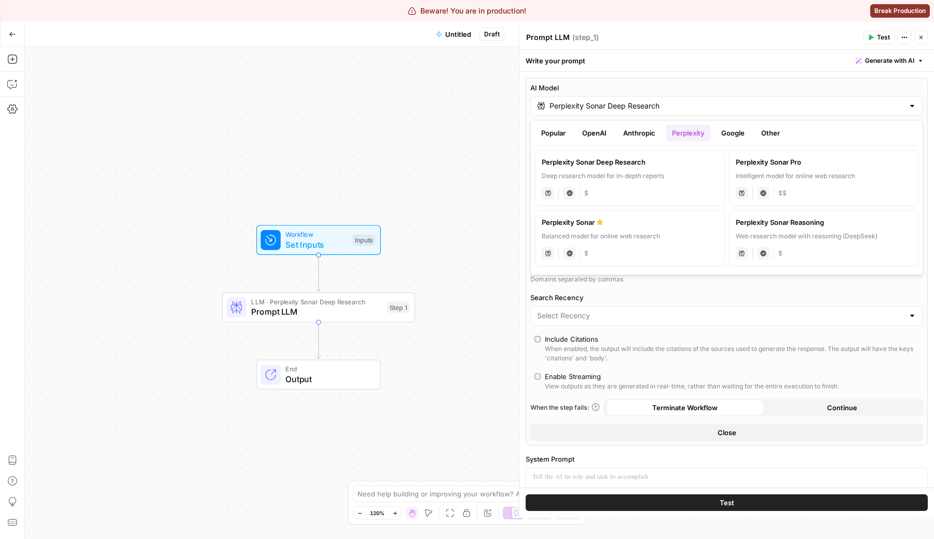
click at [573, 90] on label "AI Model" at bounding box center [726, 87] width 393 height 10
click at [573, 101] on input "Perplexity Sonar Deep Research" at bounding box center [726, 106] width 354 height 10
click at [590, 138] on button "OpenAI" at bounding box center [594, 133] width 37 height 17
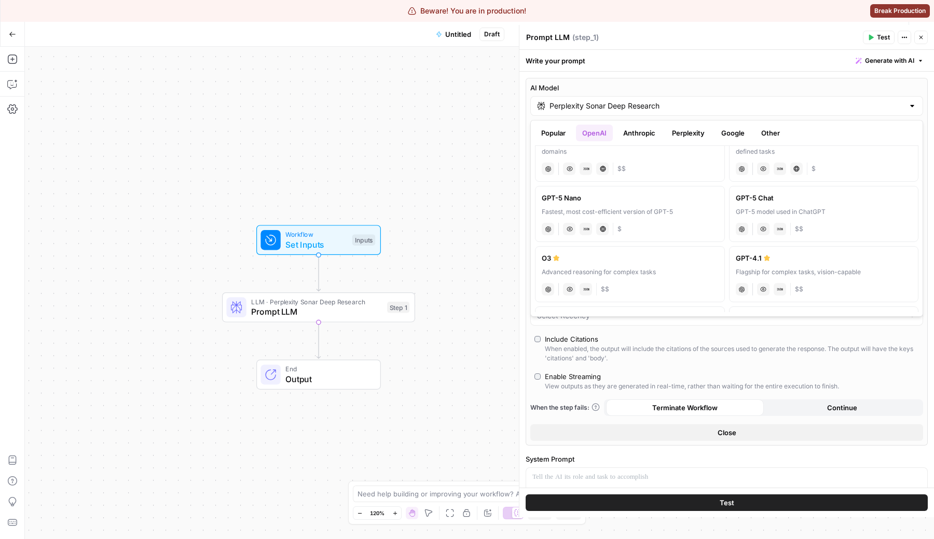
scroll to position [35, 0]
click at [612, 327] on div "AI Model Perplexity Sonar Deep Research Temperature Predictable Creative Model …" at bounding box center [727, 261] width 402 height 367
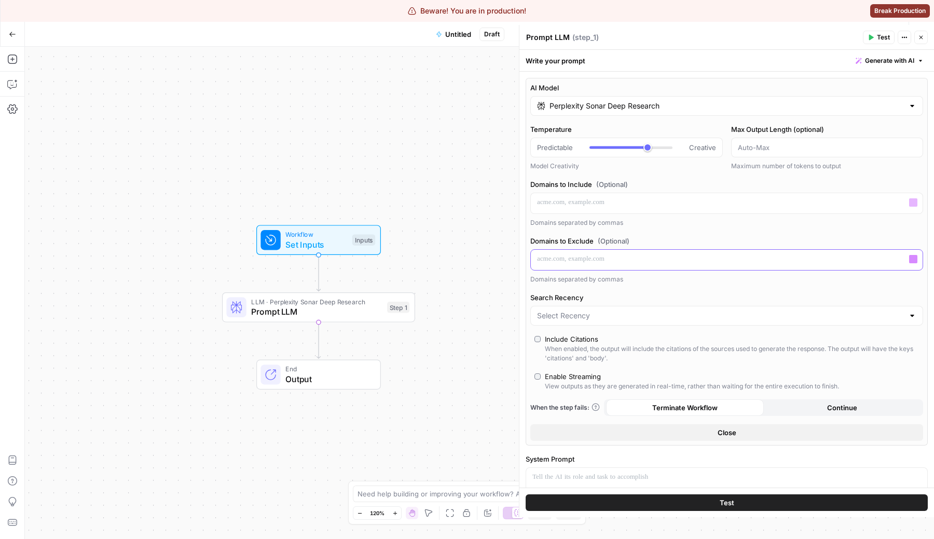
click at [594, 252] on div at bounding box center [727, 260] width 392 height 20
